Goal: Navigation & Orientation: Find specific page/section

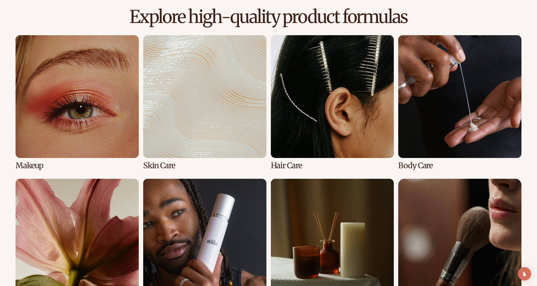
scroll to position [383, 0]
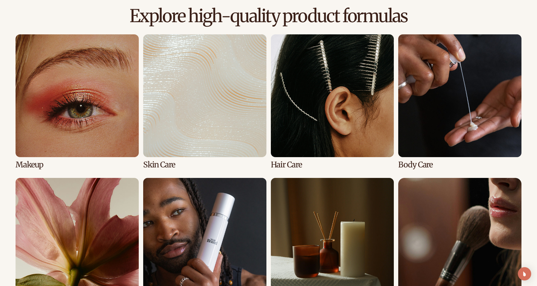
click at [431, 93] on link "4 / 8" at bounding box center [459, 101] width 123 height 135
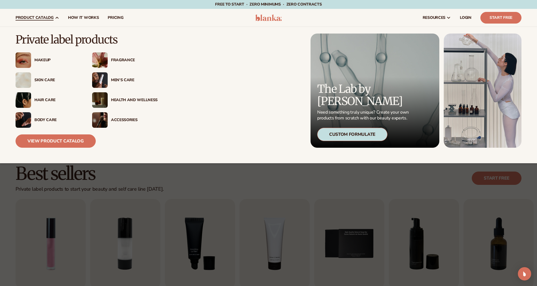
click at [38, 119] on div "Body Care" at bounding box center [57, 120] width 47 height 5
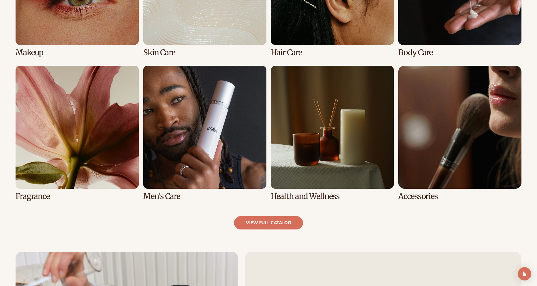
scroll to position [497, 0]
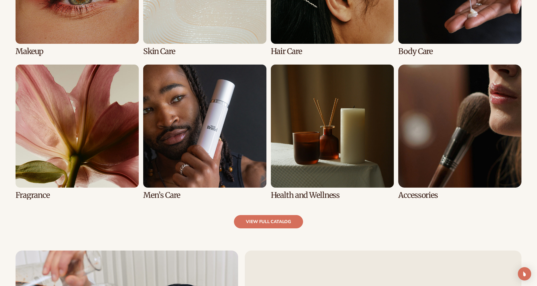
click at [197, 146] on link "6 / 8" at bounding box center [204, 132] width 123 height 135
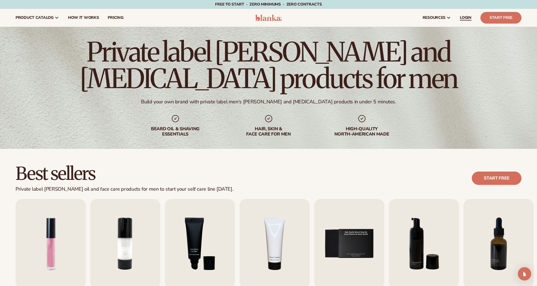
click at [467, 17] on span "LOGIN" at bounding box center [466, 18] width 12 height 4
